Goal: Find specific page/section: Find specific page/section

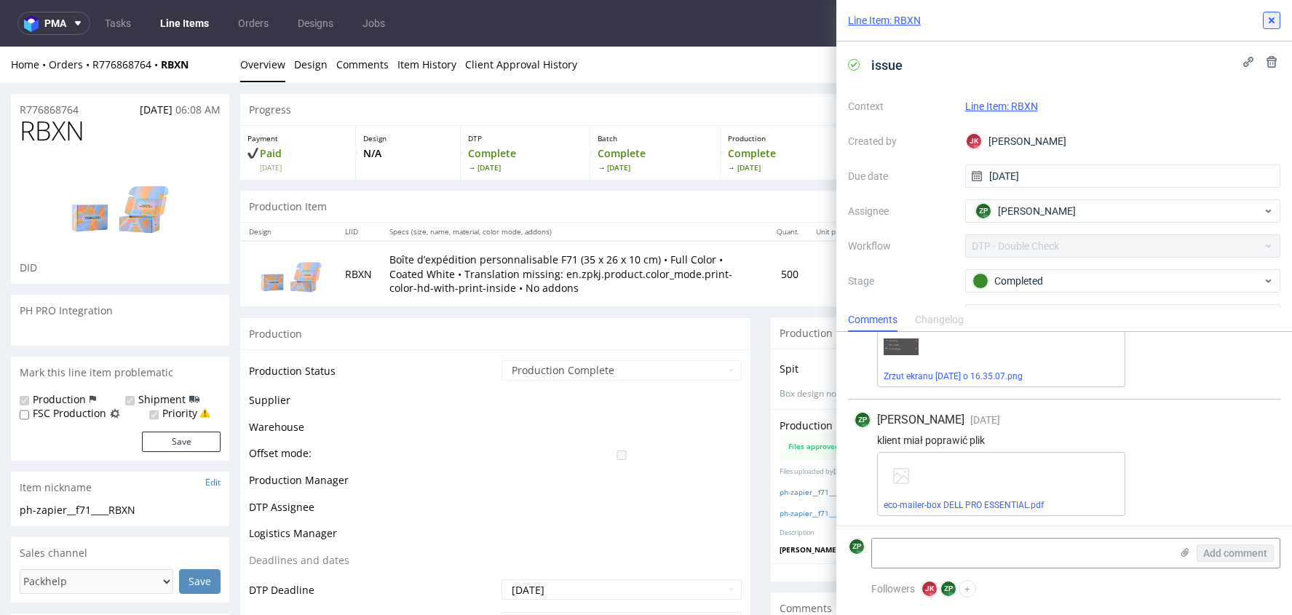
click at [1269, 23] on icon at bounding box center [1272, 21] width 12 height 12
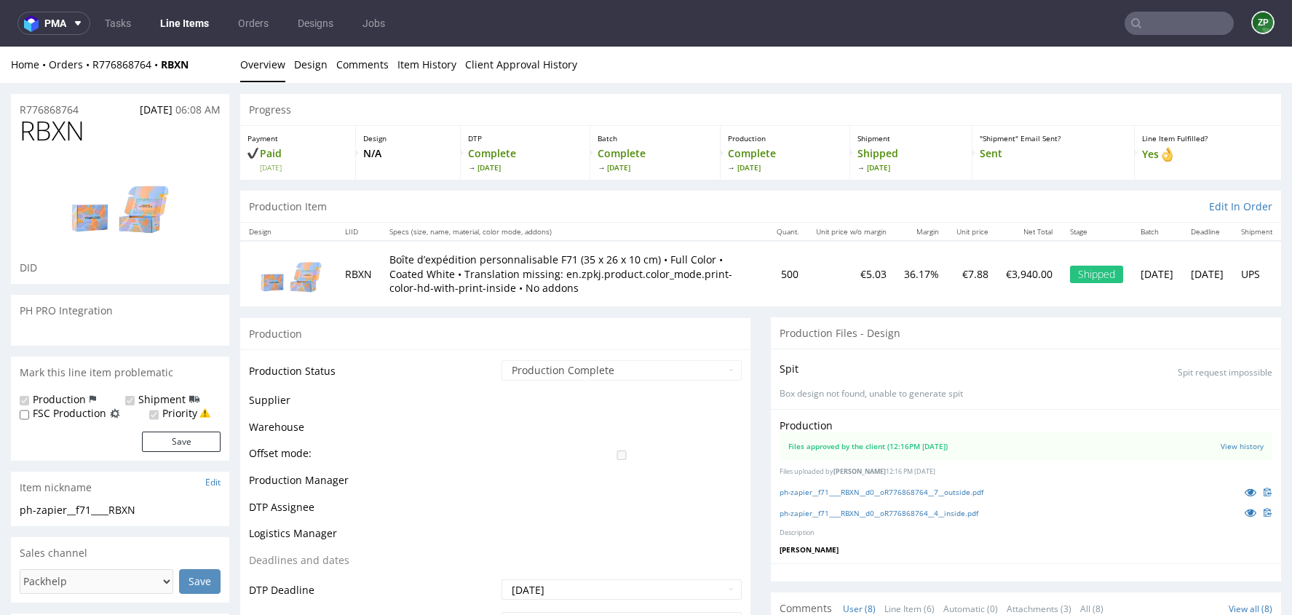
scroll to position [203, 0]
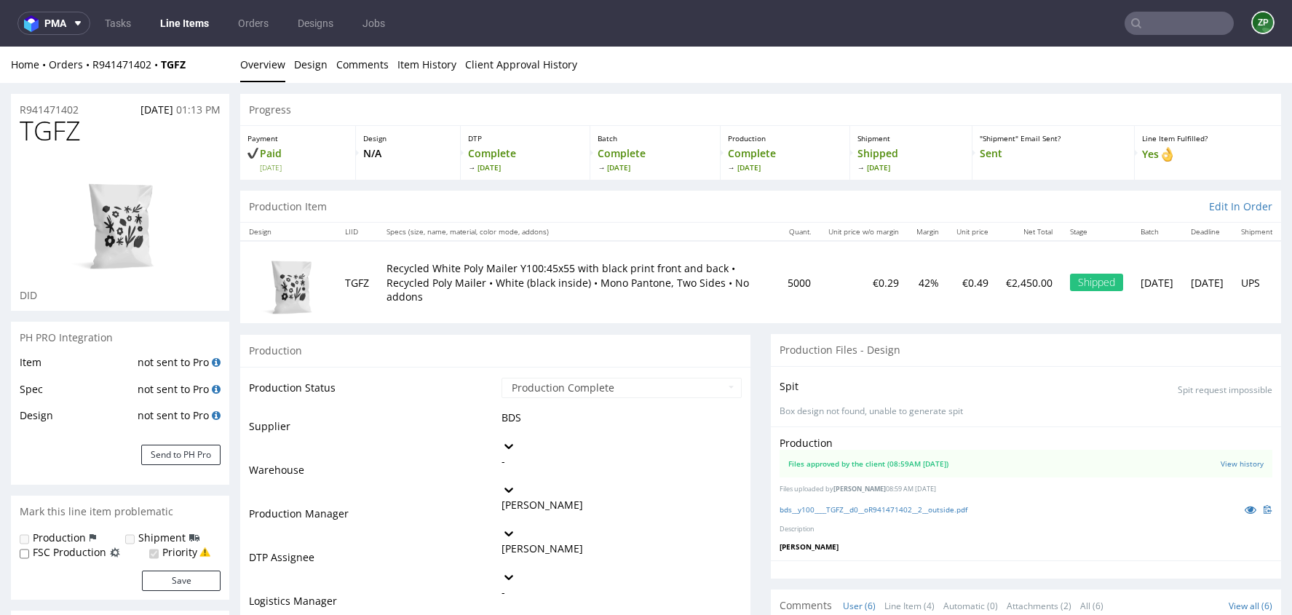
click at [263, 30] on link "Orders" at bounding box center [253, 23] width 48 height 23
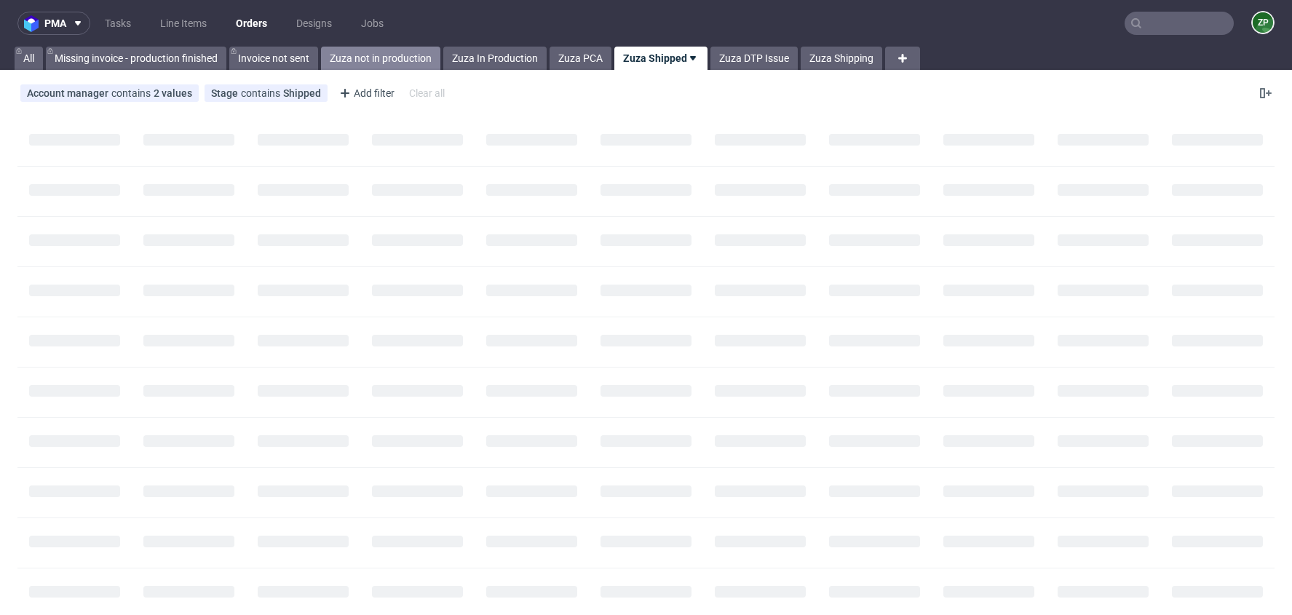
click at [369, 49] on link "Zuza not in production" at bounding box center [380, 58] width 119 height 23
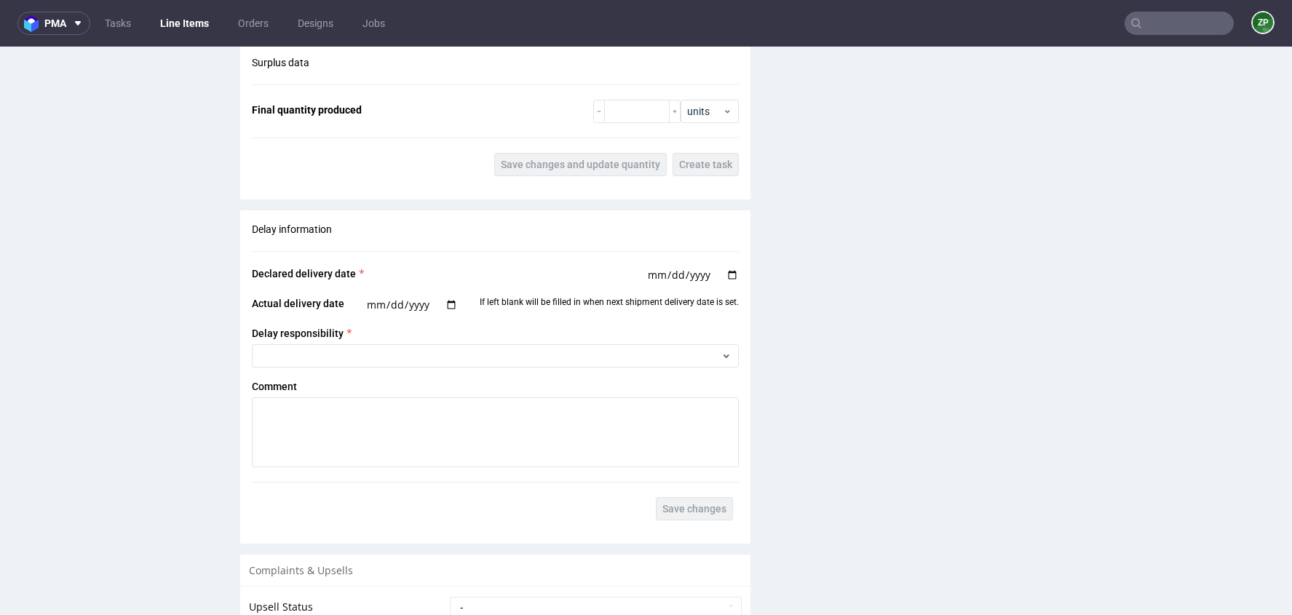
scroll to position [2504, 0]
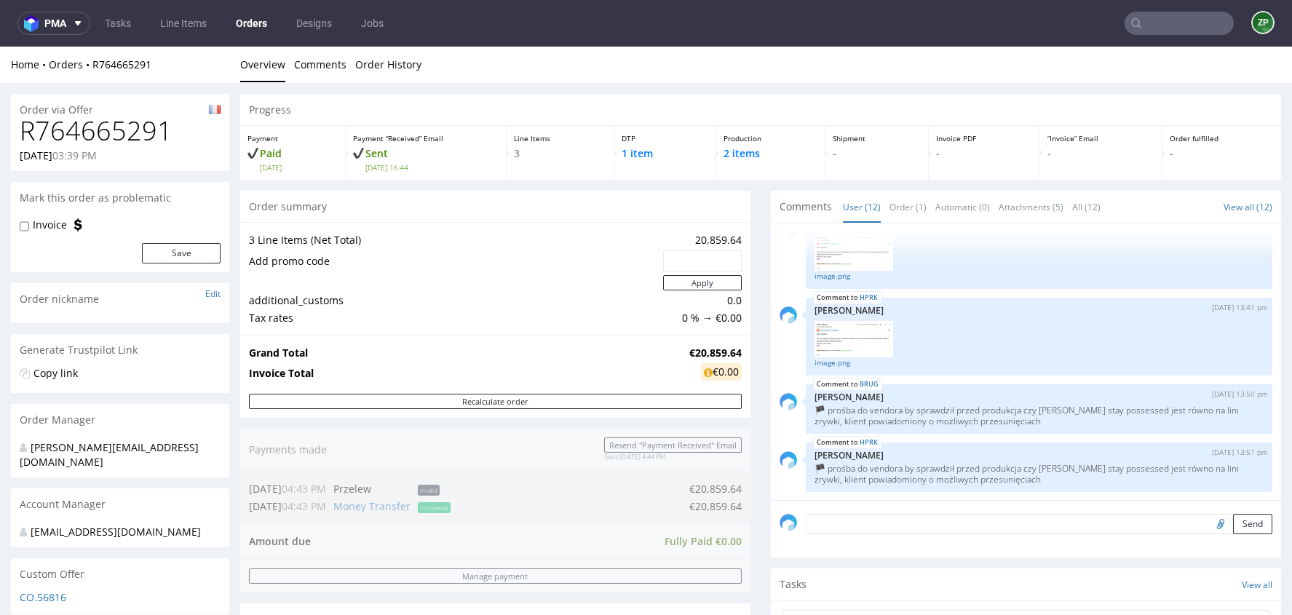
click at [258, 25] on link "Orders" at bounding box center [251, 23] width 49 height 23
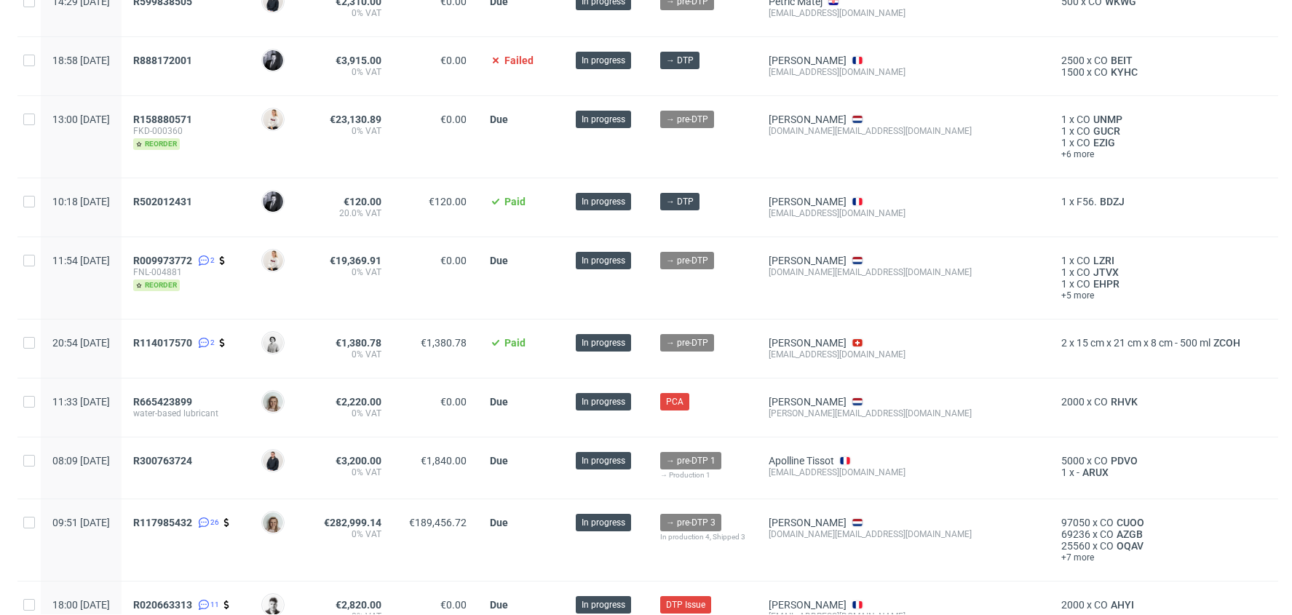
scroll to position [549, 0]
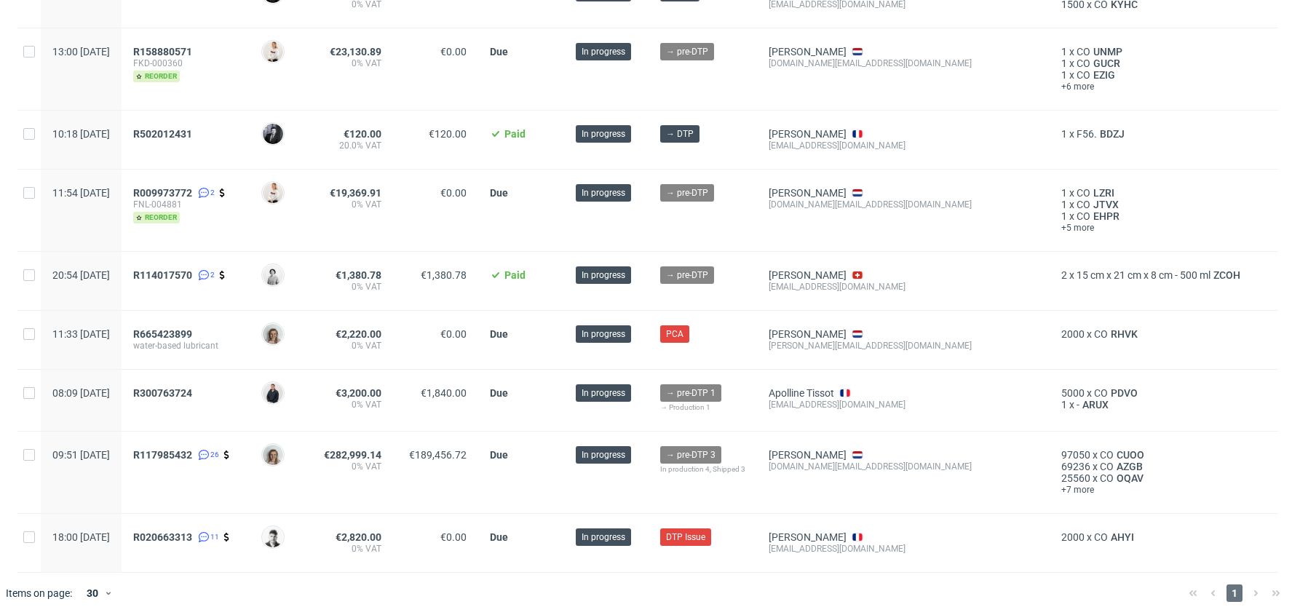
click at [848, 286] on div "info@oberruntiger.ch" at bounding box center [903, 287] width 269 height 12
copy div "info@oberruntiger.ch"
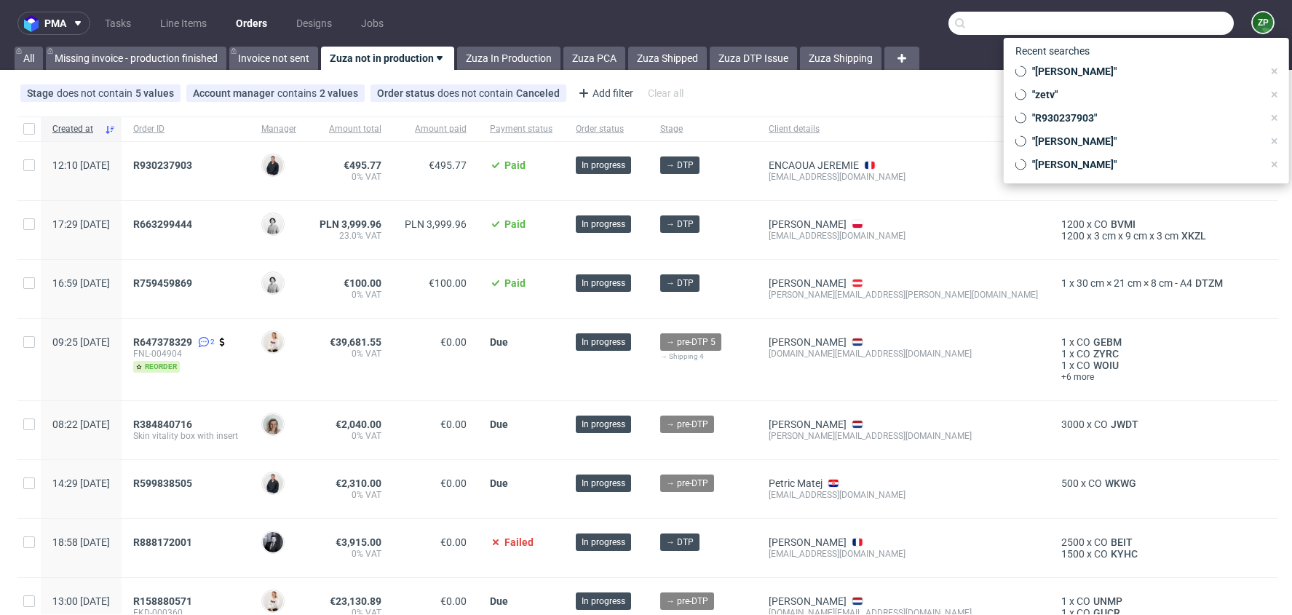
click at [1175, 25] on input "text" at bounding box center [1090, 23] width 285 height 23
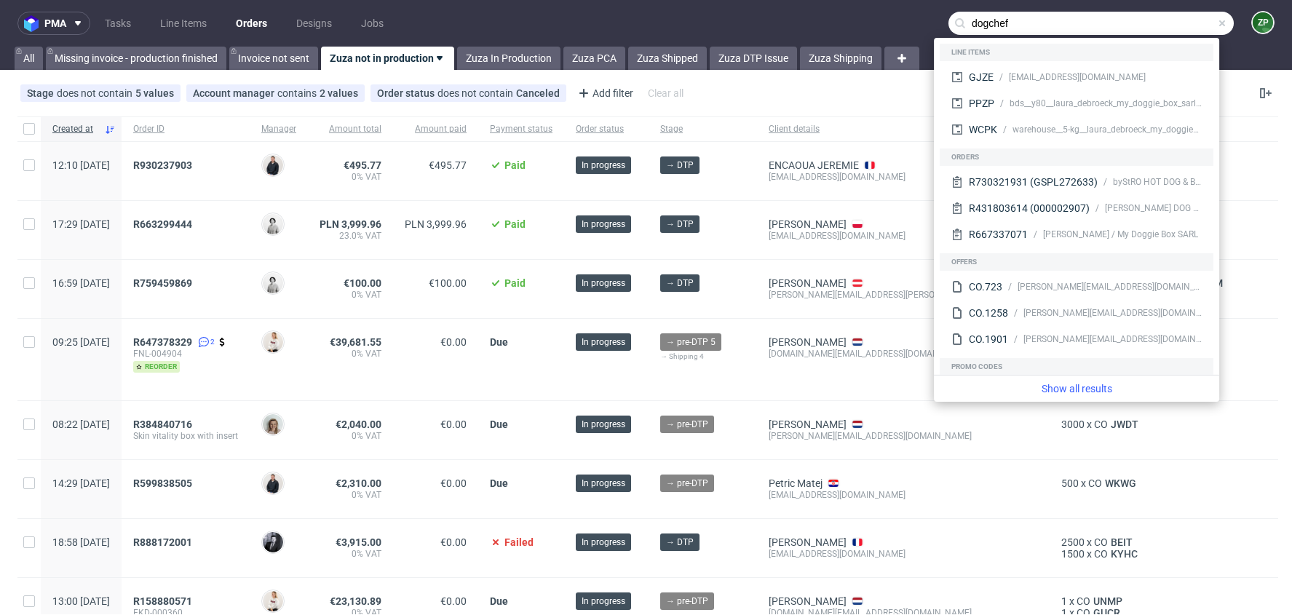
type input "dogchef"
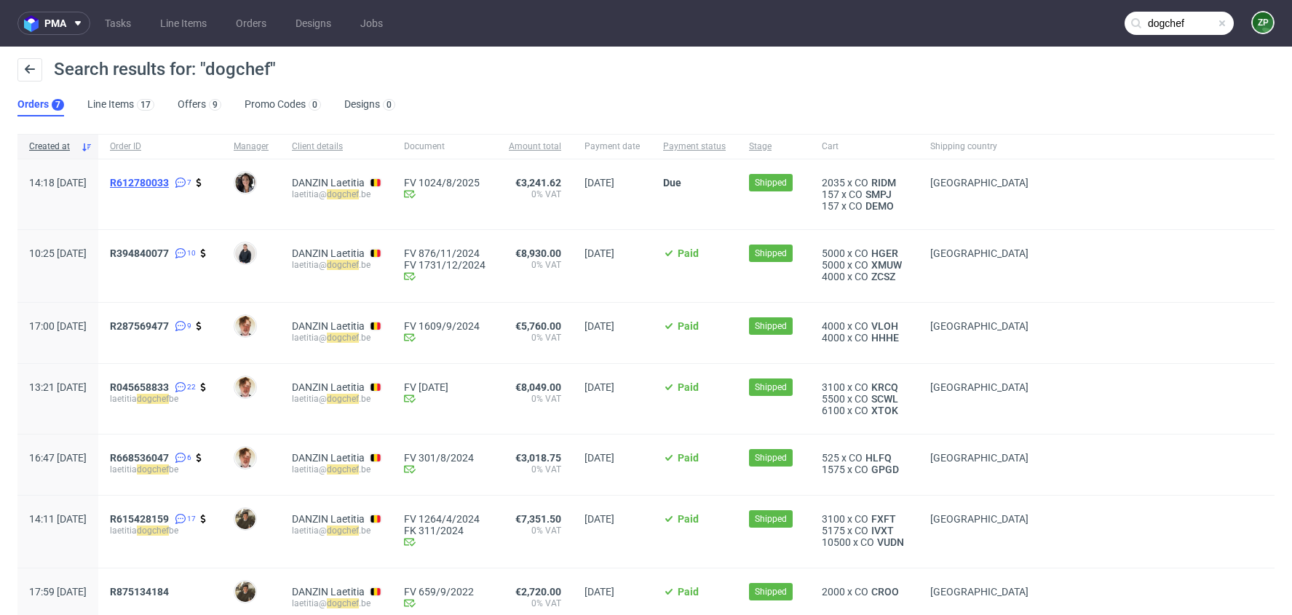
click at [169, 181] on span "R612780033" at bounding box center [139, 183] width 59 height 12
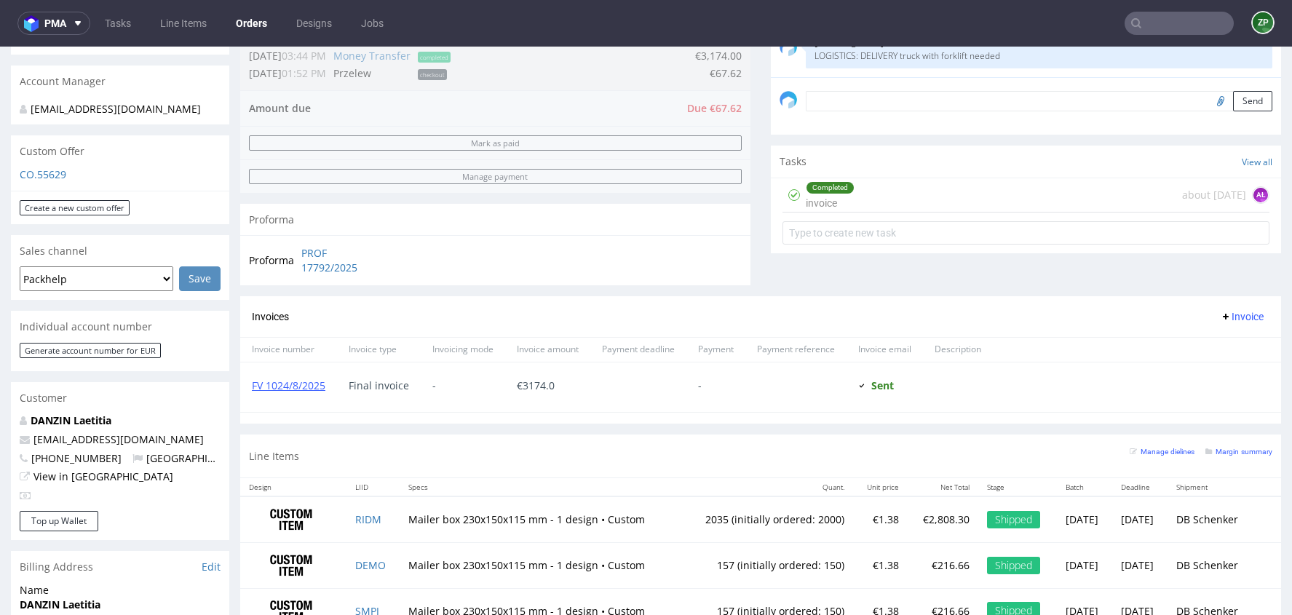
scroll to position [472, 0]
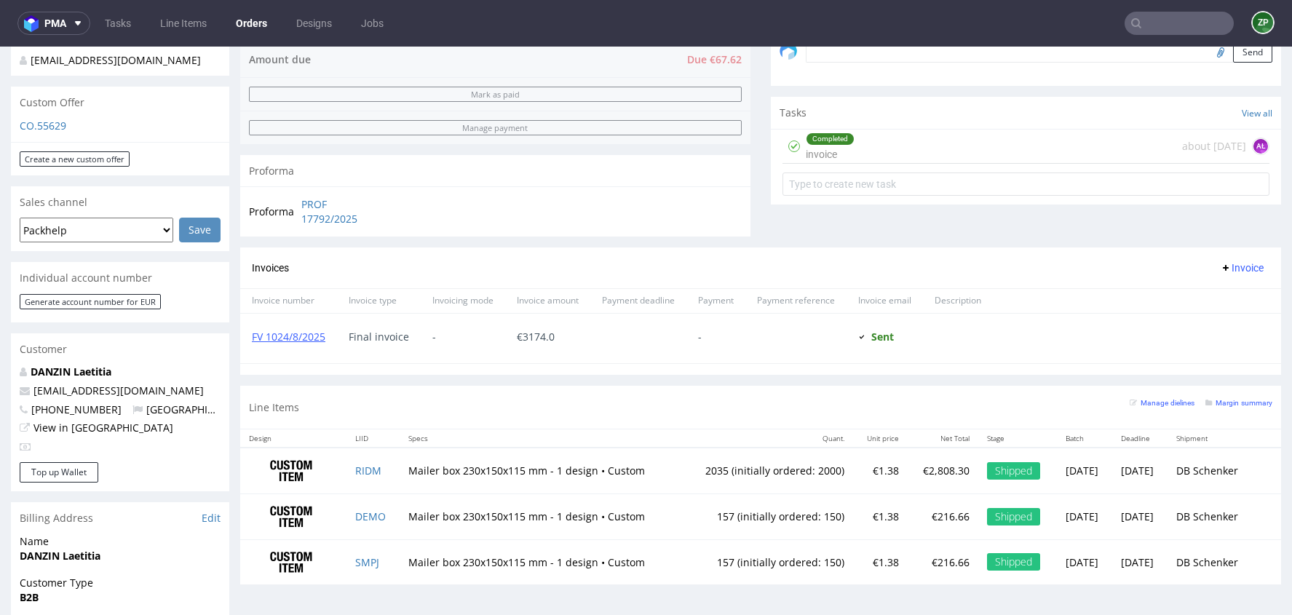
click at [52, 365] on p "DANZIN Laetitia" at bounding box center [120, 372] width 201 height 15
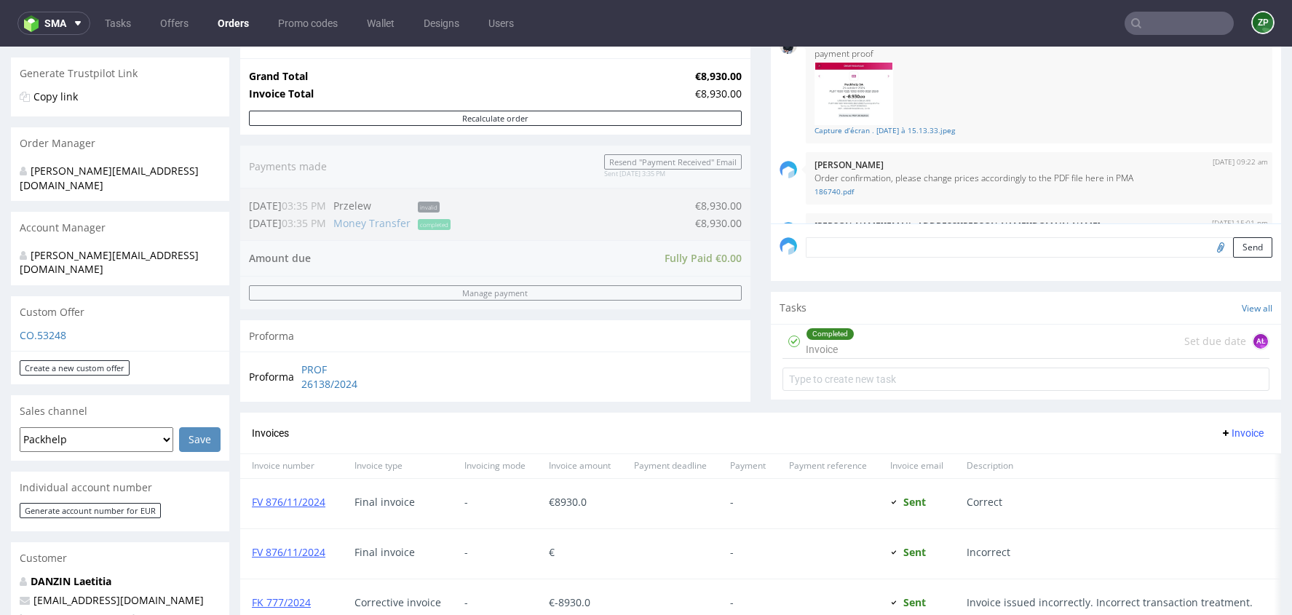
scroll to position [275, 0]
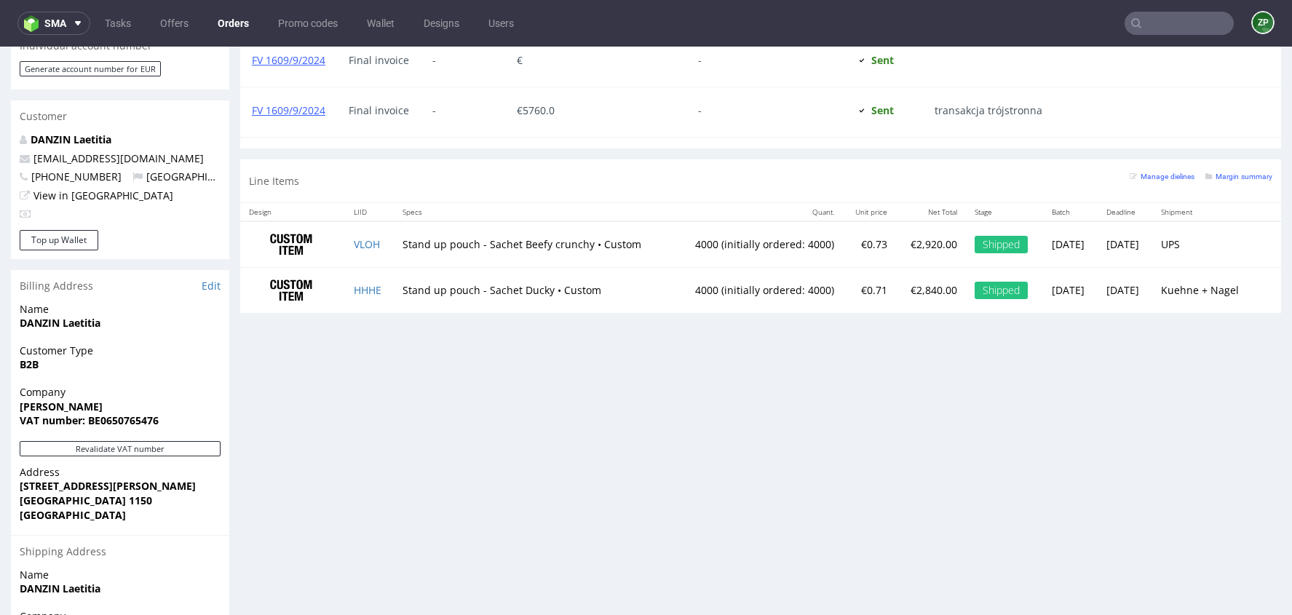
scroll to position [762, 0]
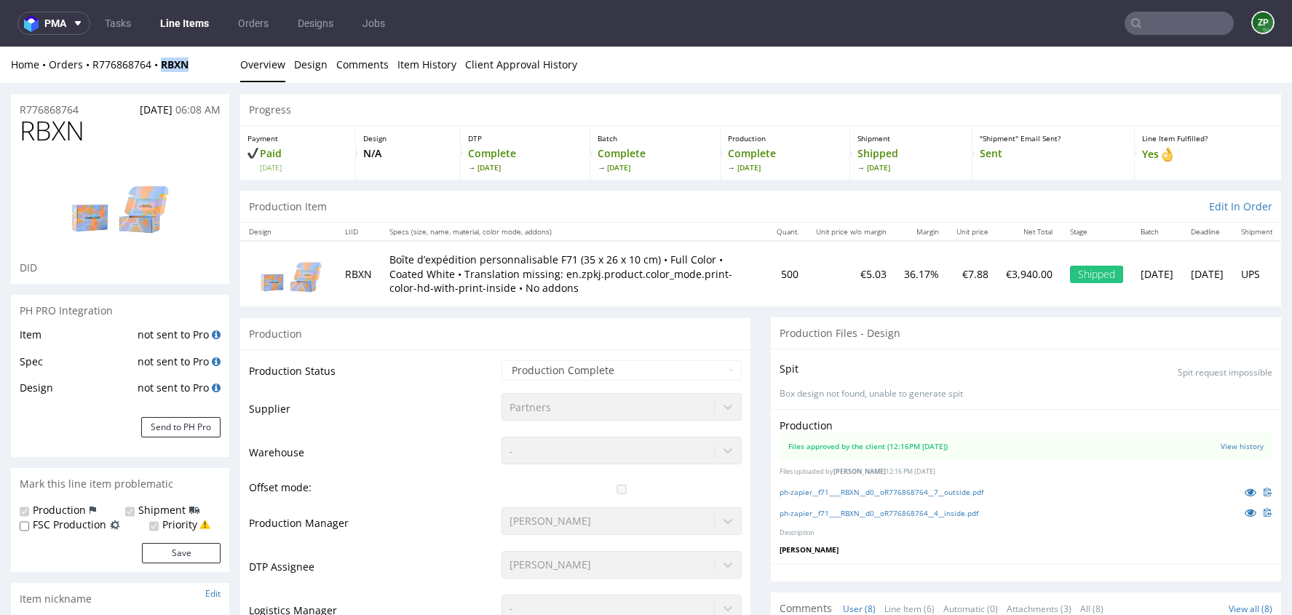
scroll to position [161, 0]
click at [1179, 25] on input "text" at bounding box center [1178, 23] width 109 height 23
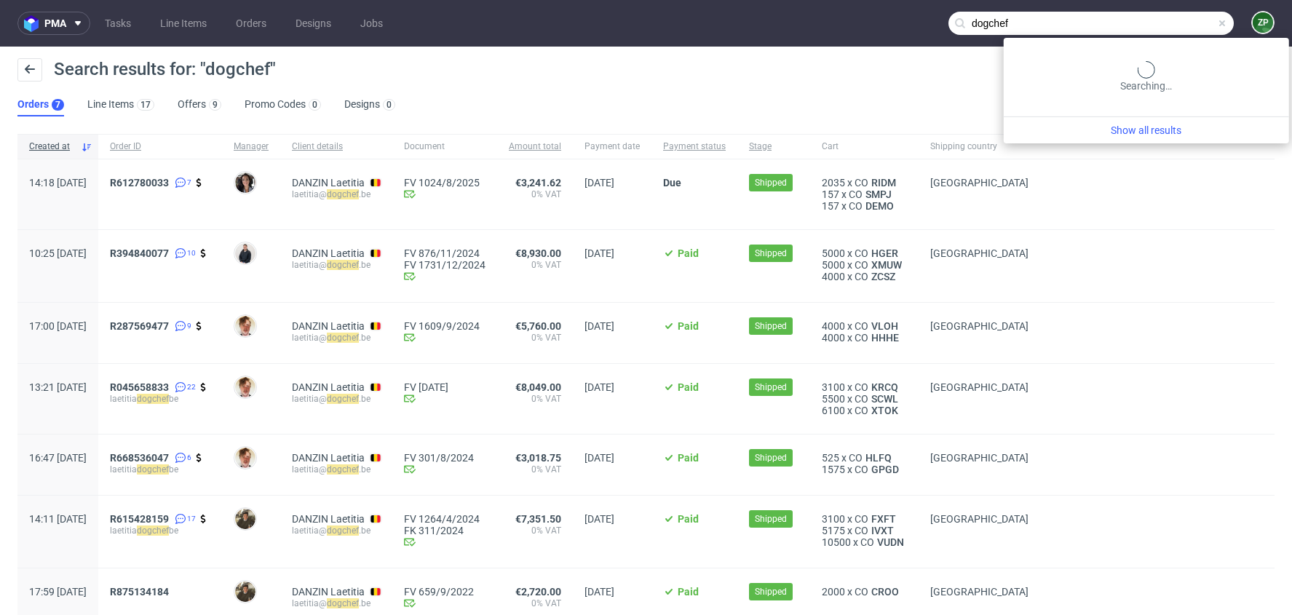
click at [1162, 30] on input "dogchef" at bounding box center [1090, 23] width 285 height 23
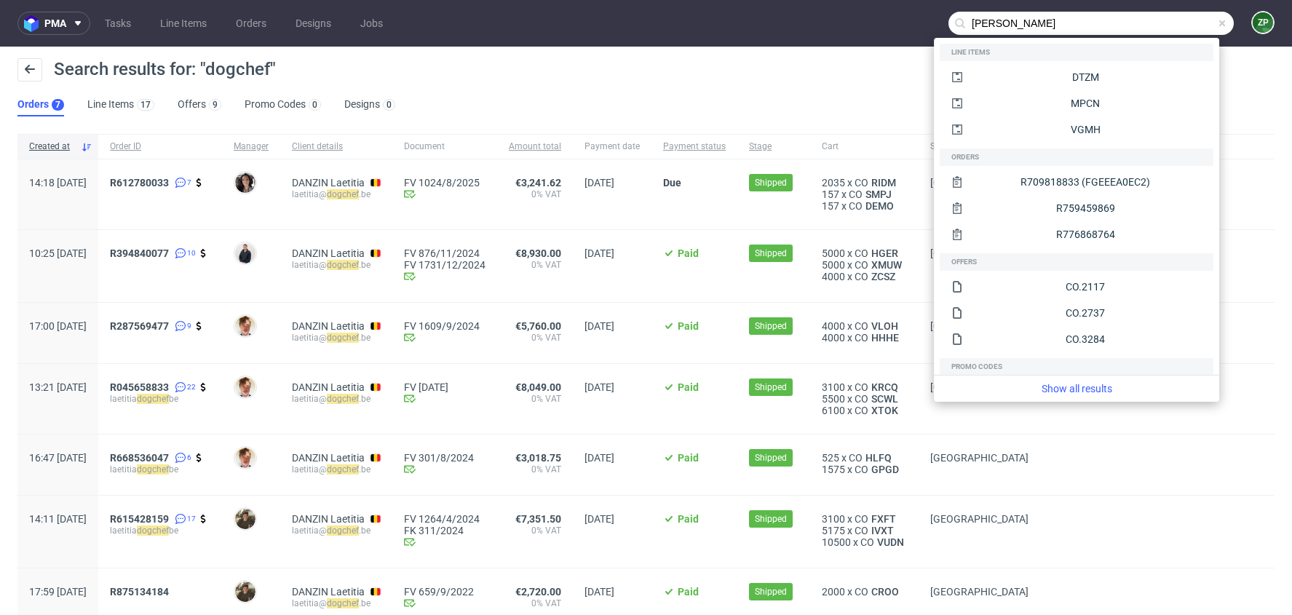
type input "kevin"
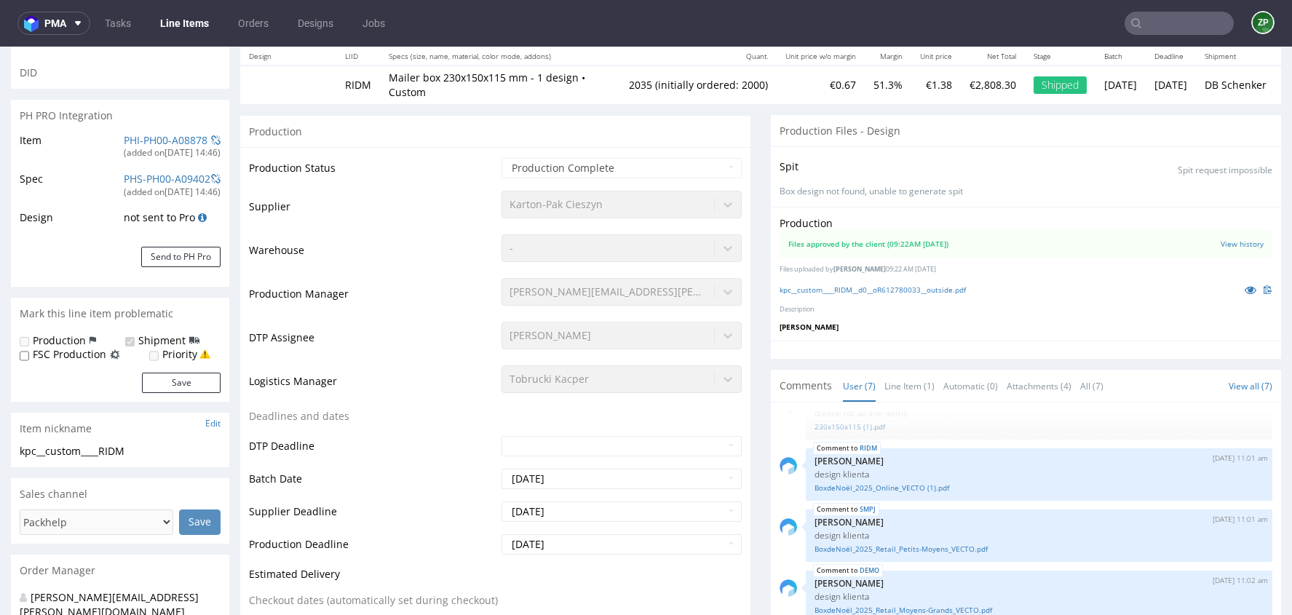
scroll to position [121, 0]
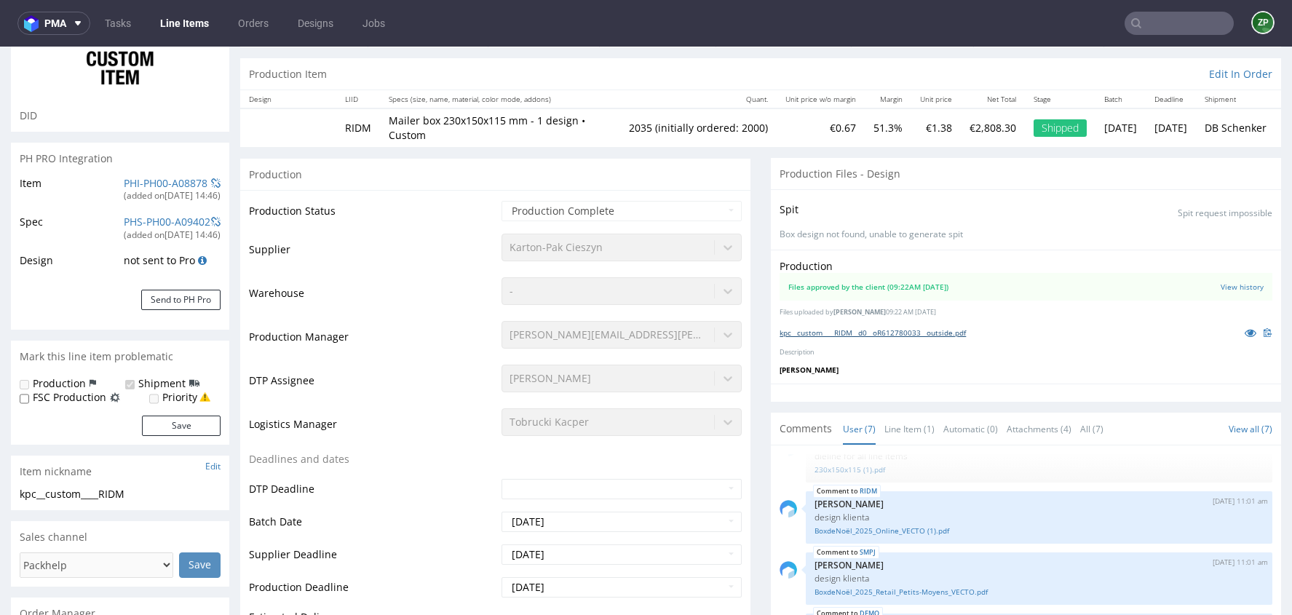
click at [910, 331] on link "kpc__custom____RIDM__d0__oR612780033__outside.pdf" at bounding box center [872, 332] width 186 height 10
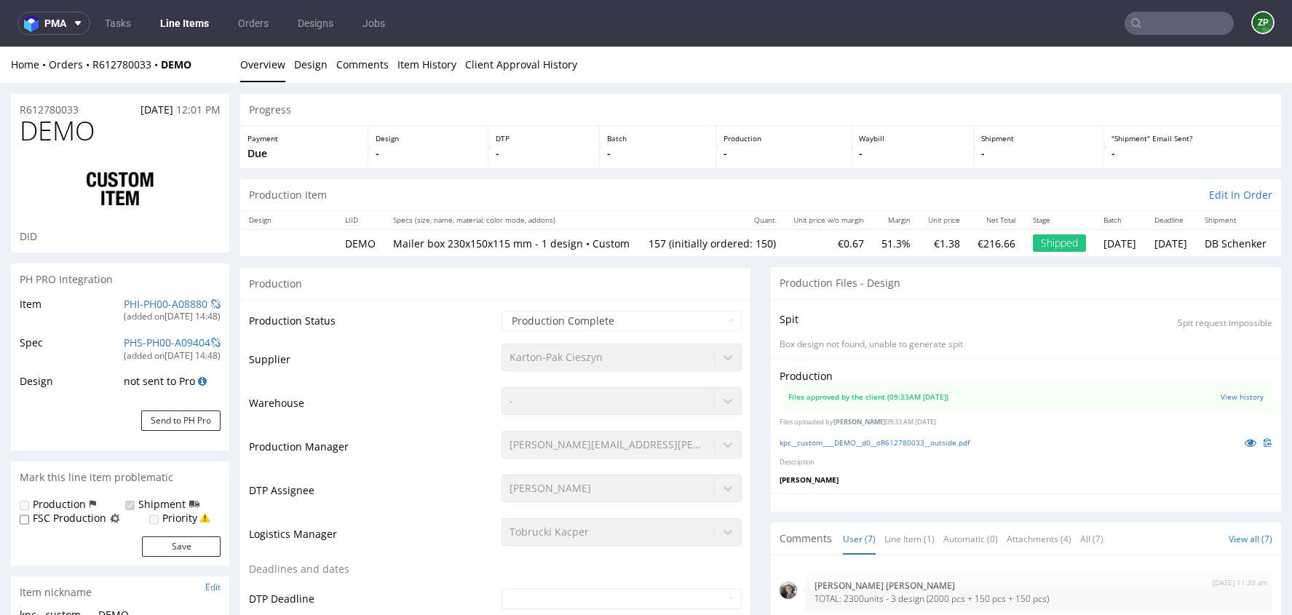
scroll to position [127, 0]
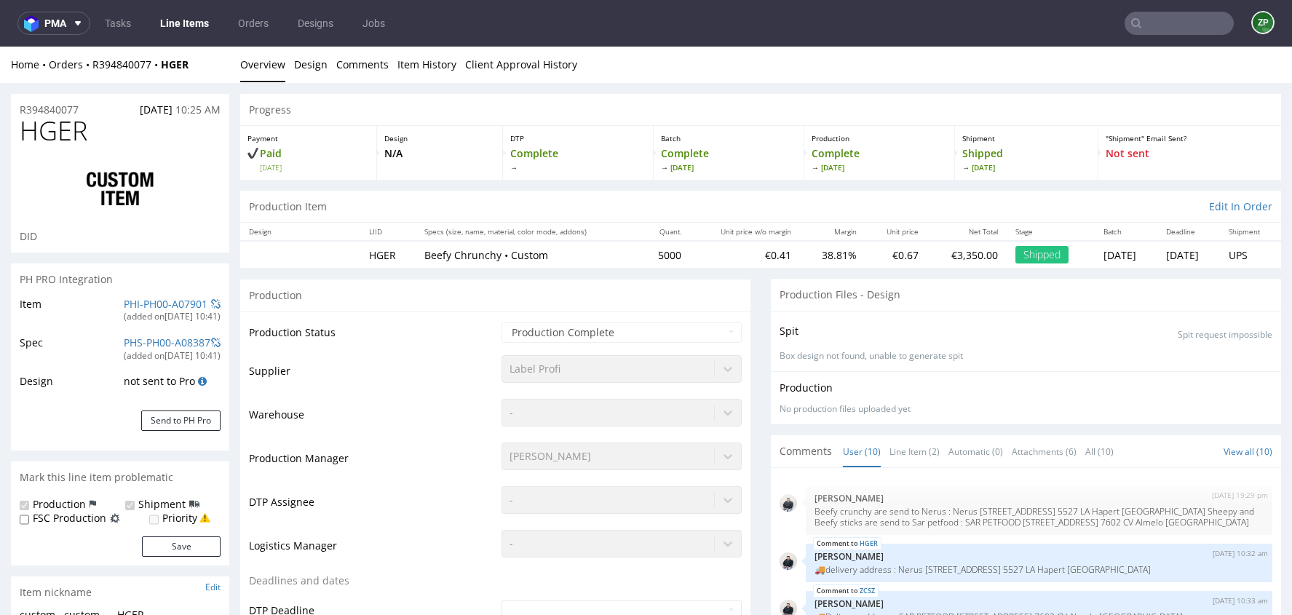
scroll to position [287, 0]
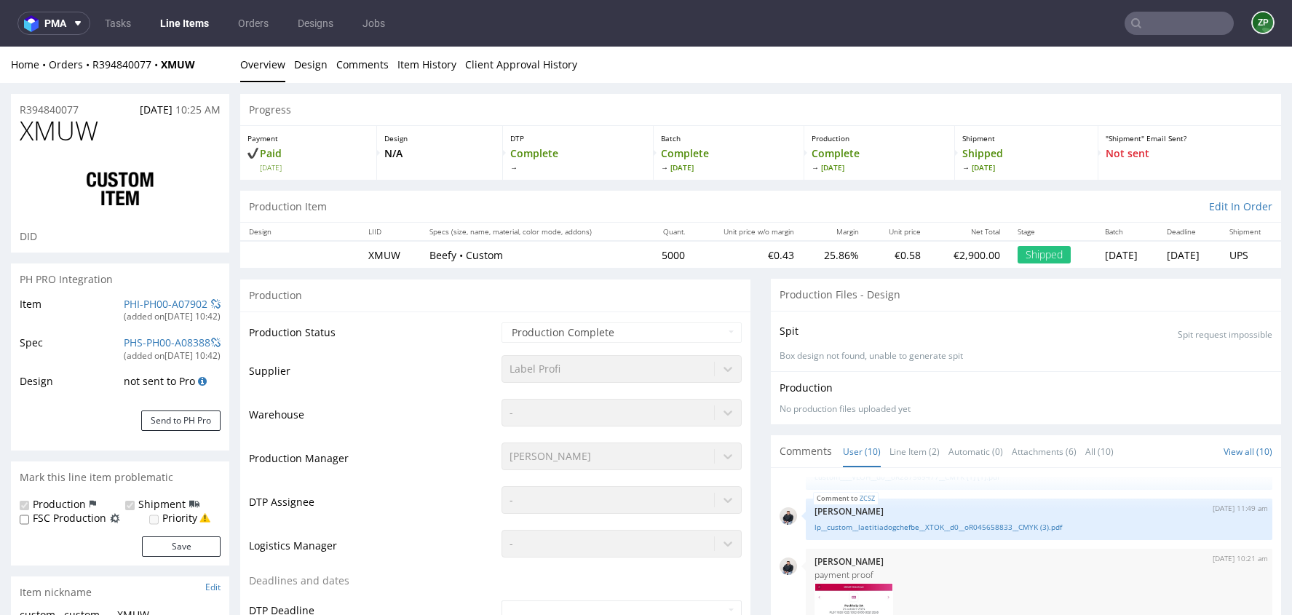
scroll to position [6, 0]
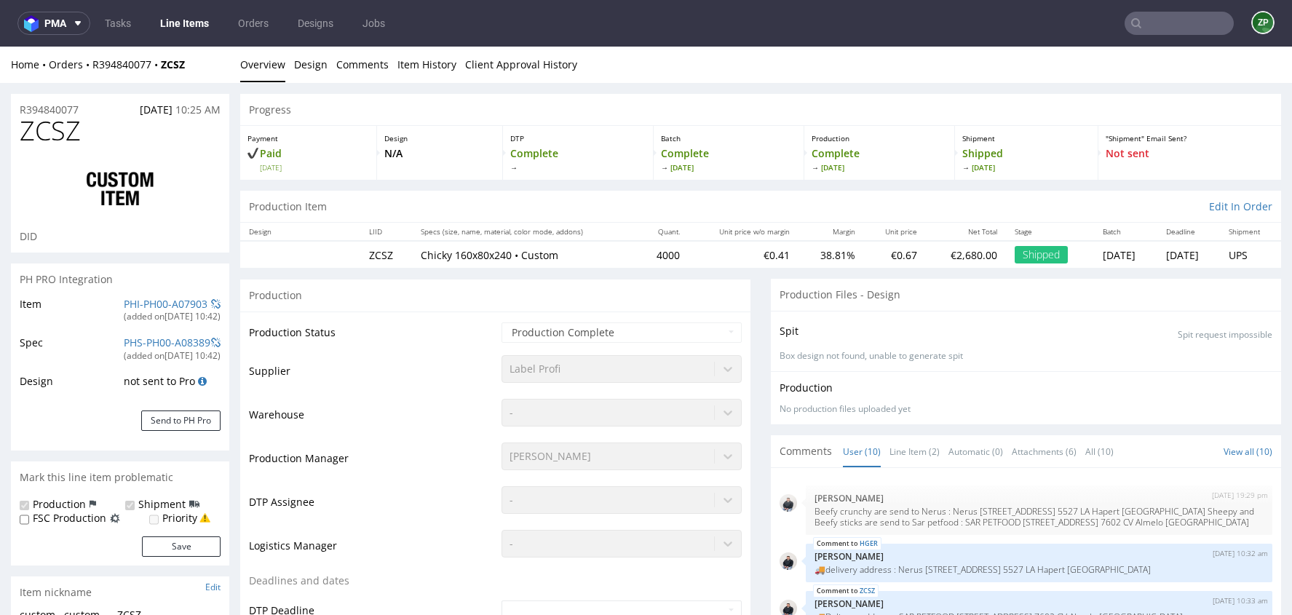
scroll to position [350, 0]
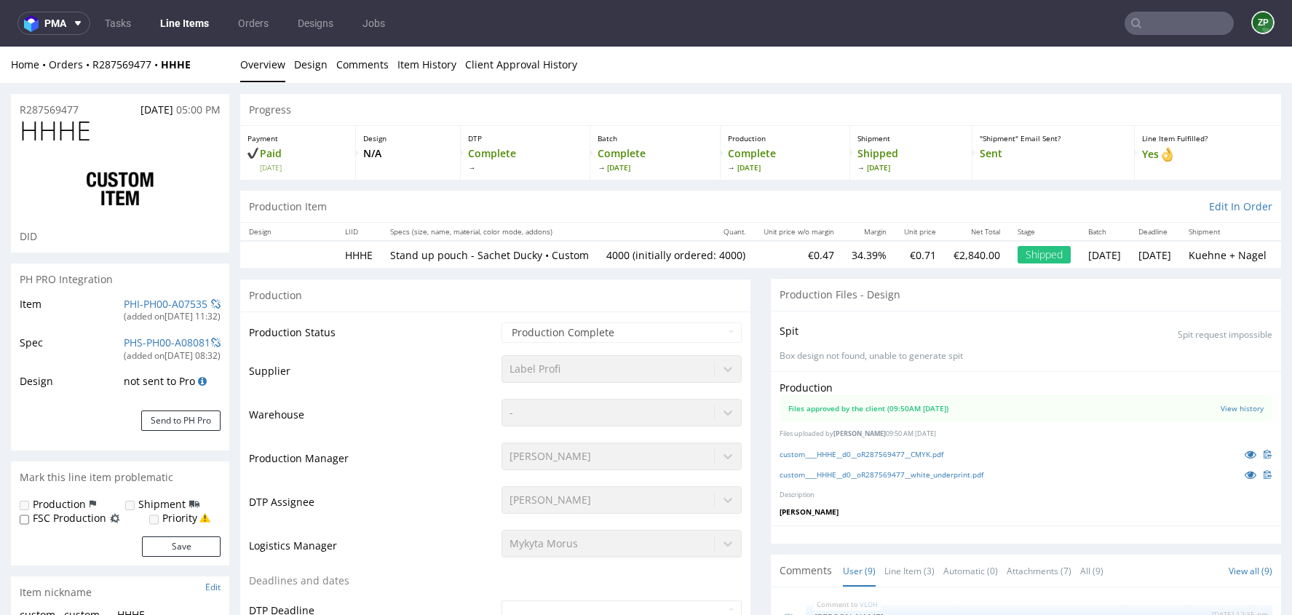
scroll to position [221, 0]
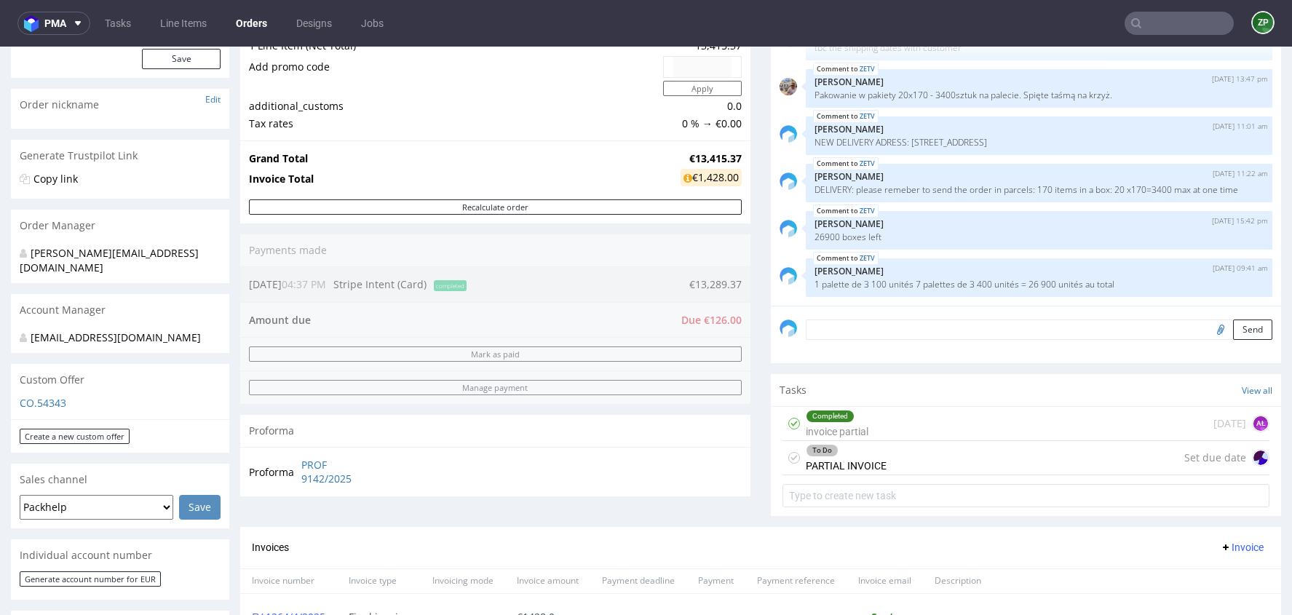
scroll to position [187, 0]
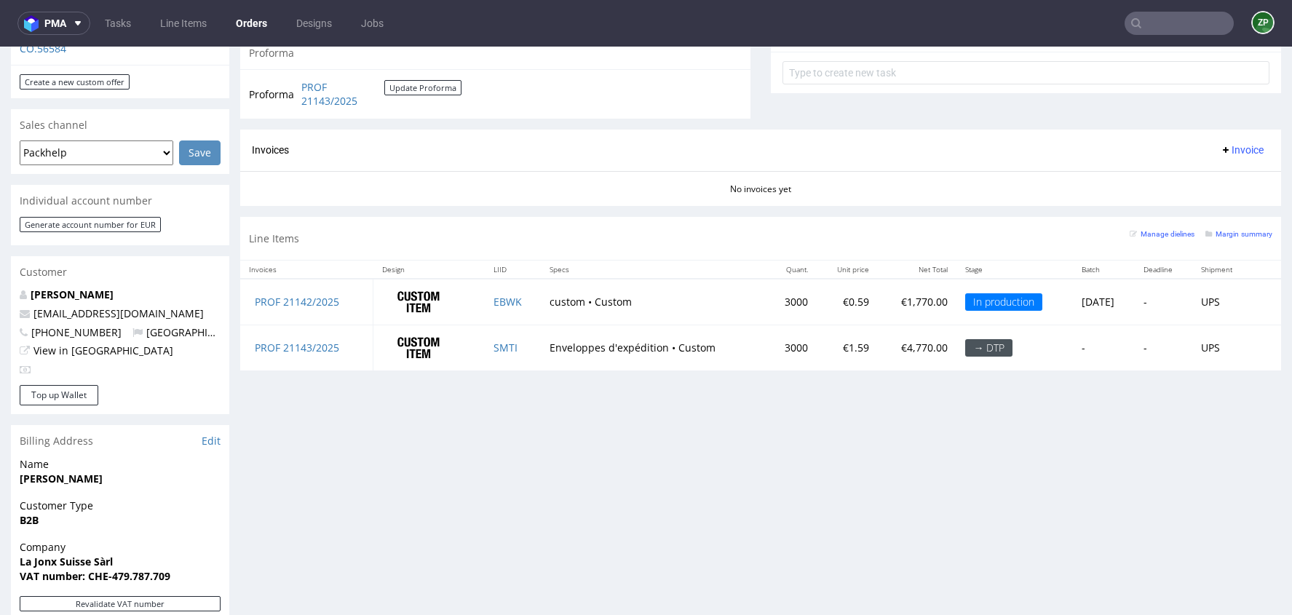
scroll to position [539, 0]
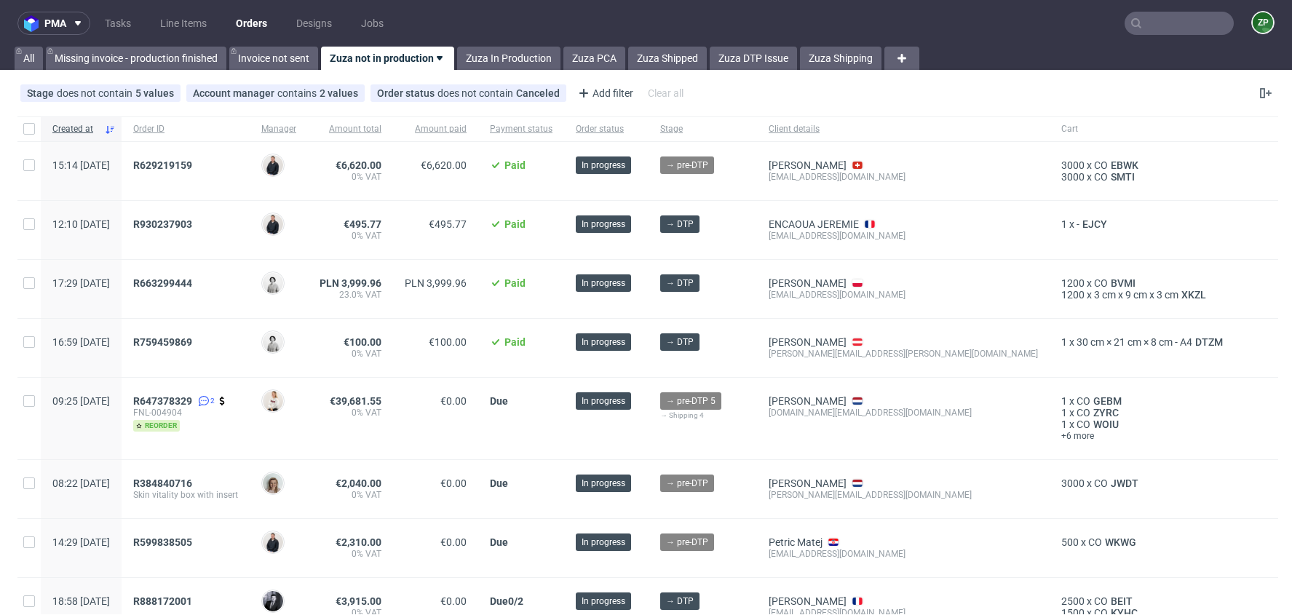
click at [1146, 25] on input "text" at bounding box center [1178, 23] width 109 height 23
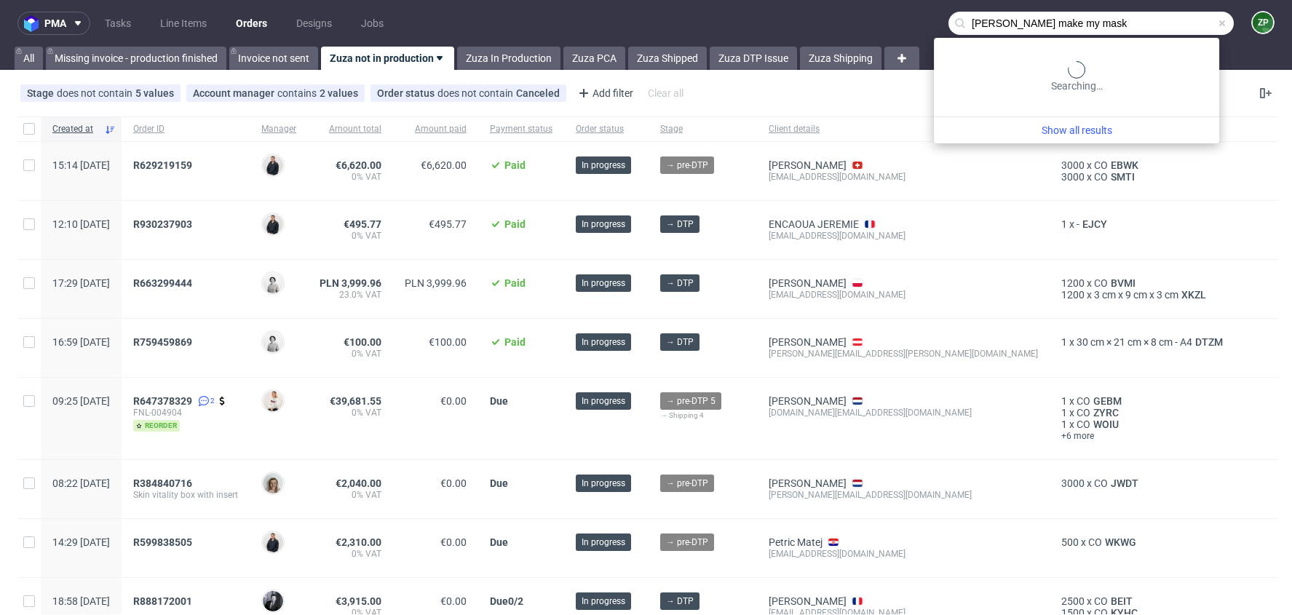
type input "[PERSON_NAME] make my mask"
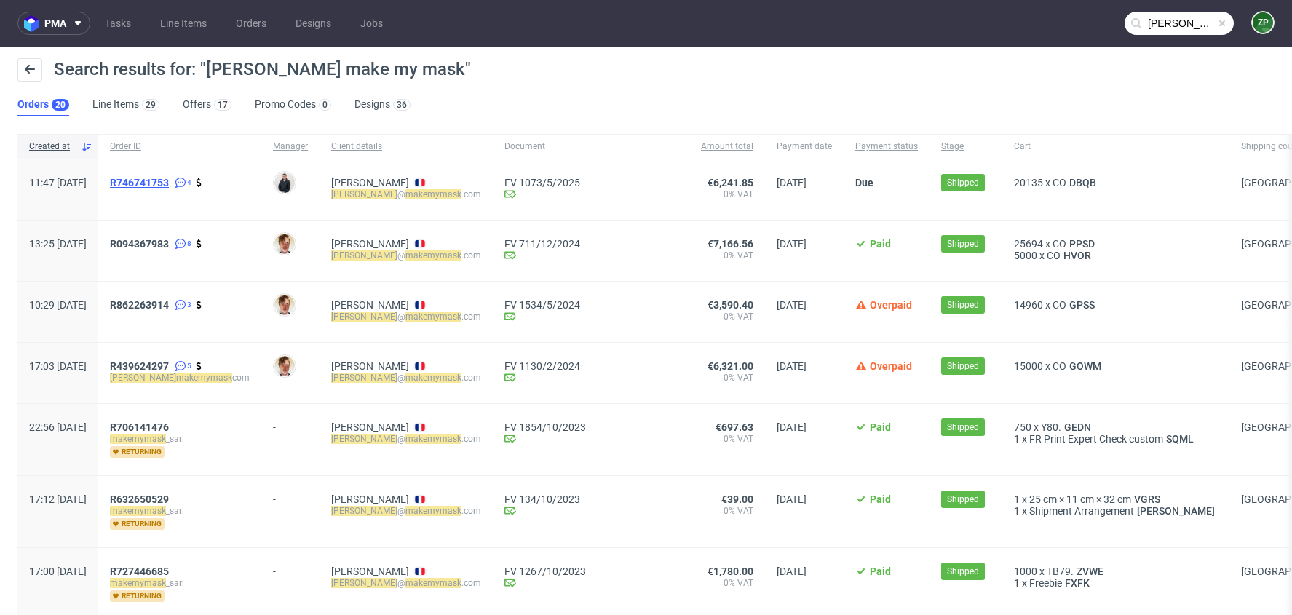
click at [169, 180] on span "R746741753" at bounding box center [139, 183] width 59 height 12
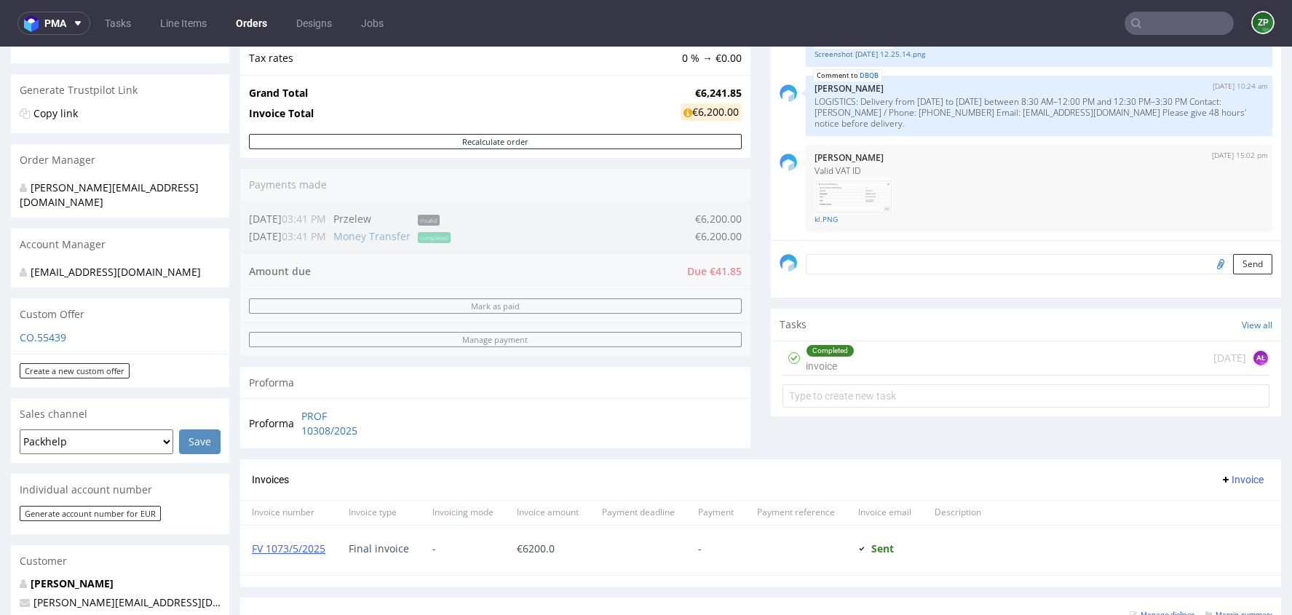
scroll to position [448, 0]
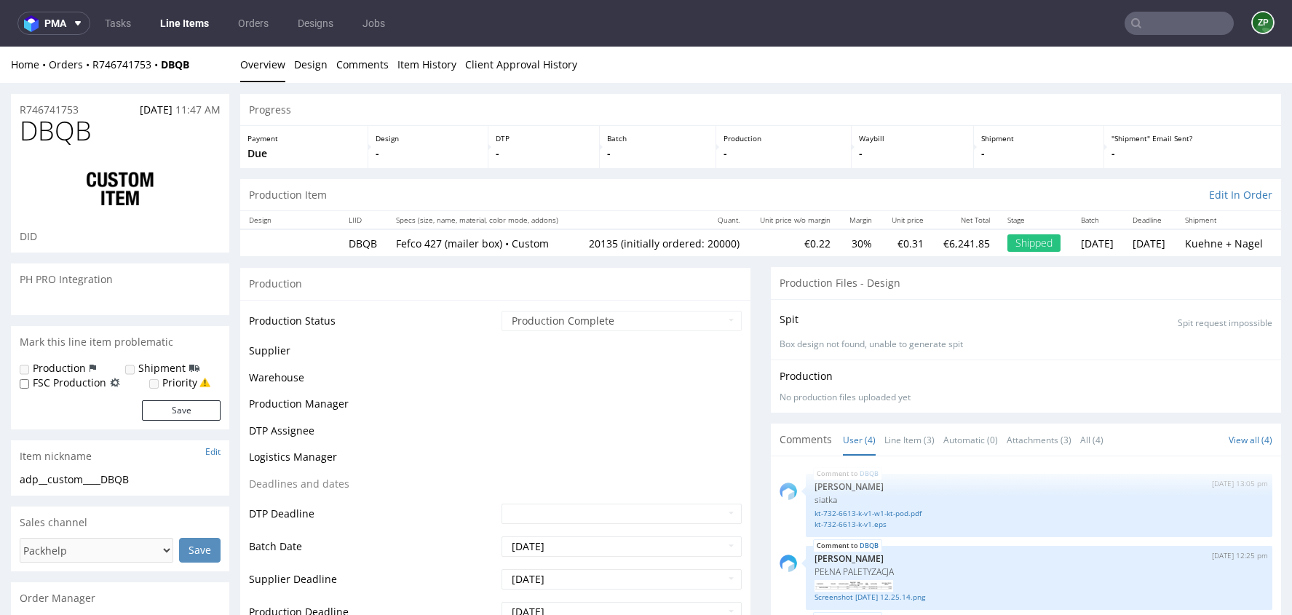
scroll to position [49, 0]
